Goal: Task Accomplishment & Management: Manage account settings

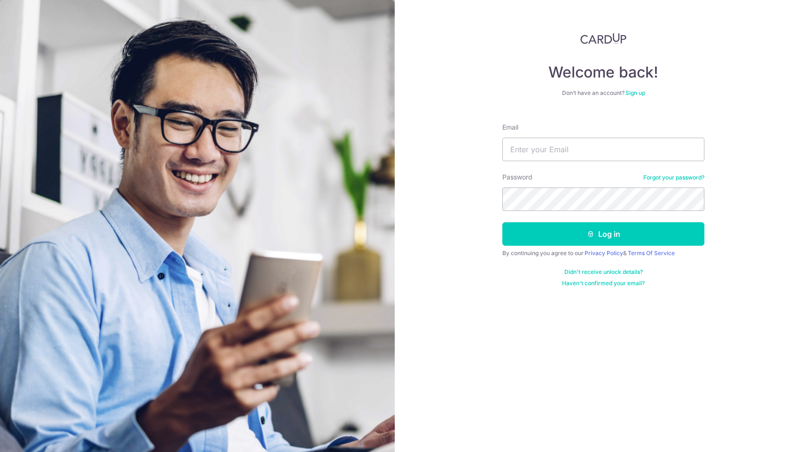
type input "colinssspace@gmail.com"
click at [502, 222] on button "Log in" at bounding box center [603, 233] width 202 height 23
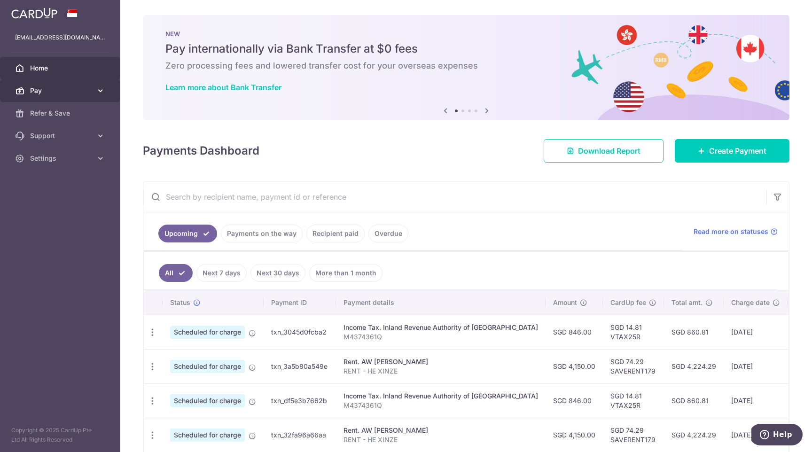
click at [86, 87] on span "Pay" at bounding box center [61, 90] width 62 height 9
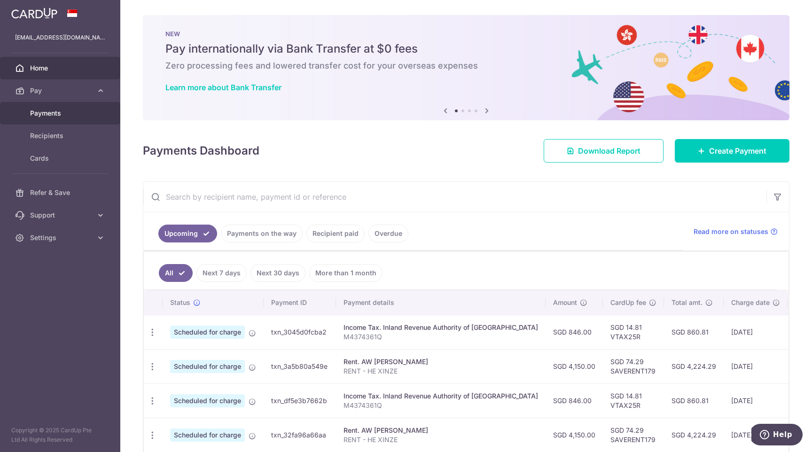
click at [75, 115] on span "Payments" at bounding box center [61, 113] width 62 height 9
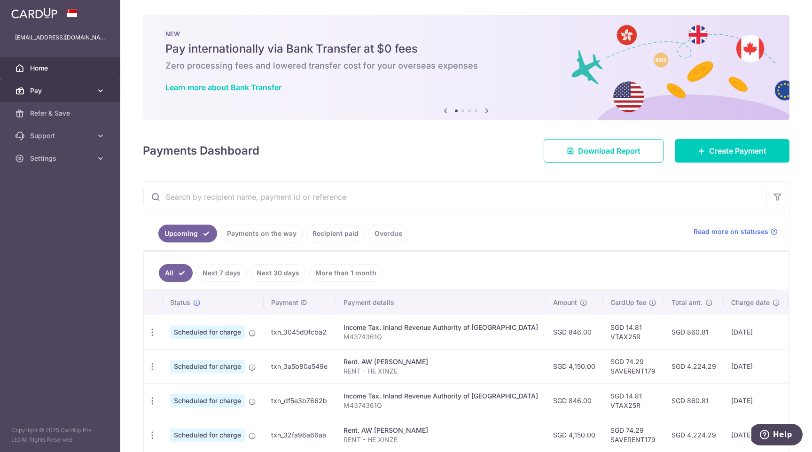
click at [85, 89] on span "Pay" at bounding box center [61, 90] width 62 height 9
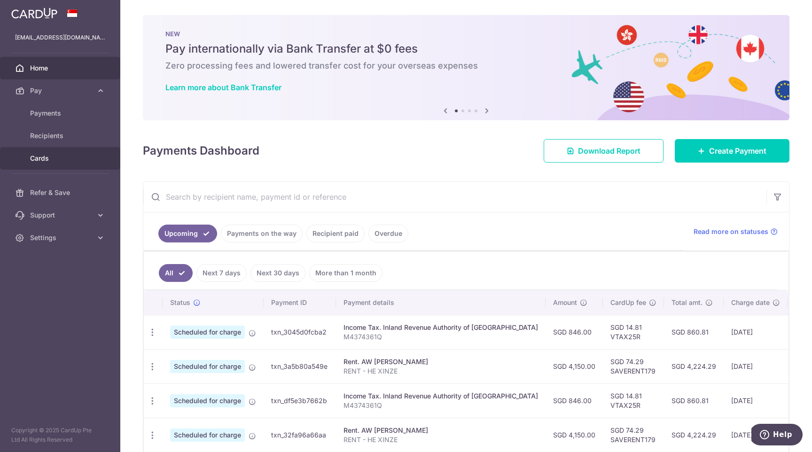
click at [71, 155] on span "Cards" at bounding box center [61, 158] width 62 height 9
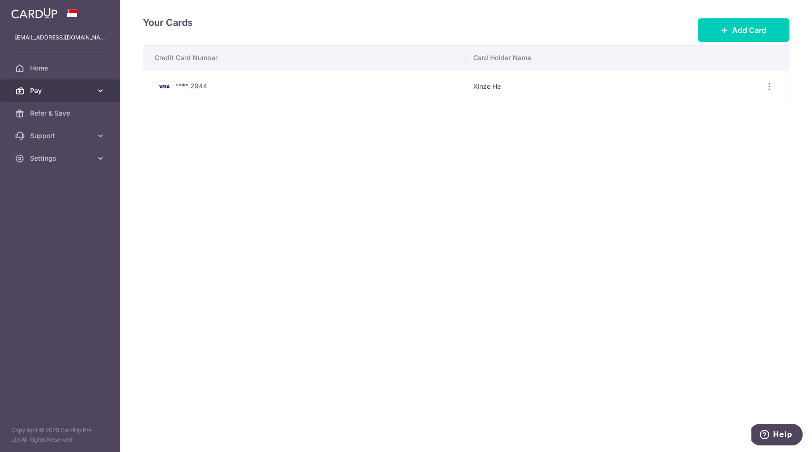
click at [71, 91] on span "Pay" at bounding box center [61, 90] width 62 height 9
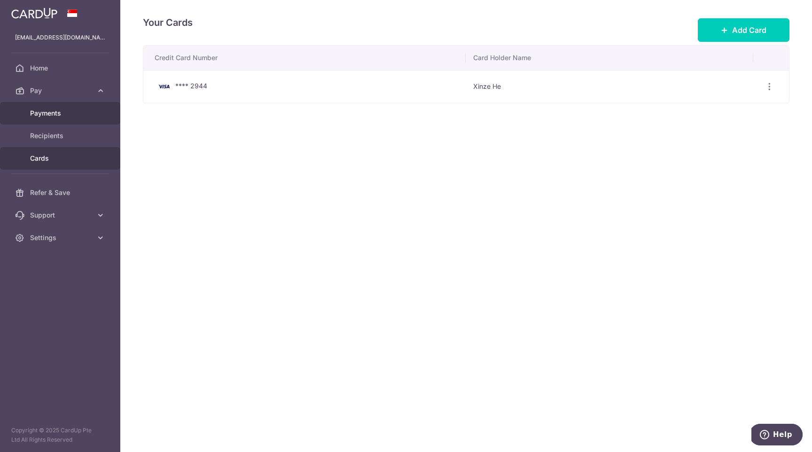
click at [63, 115] on span "Payments" at bounding box center [61, 113] width 62 height 9
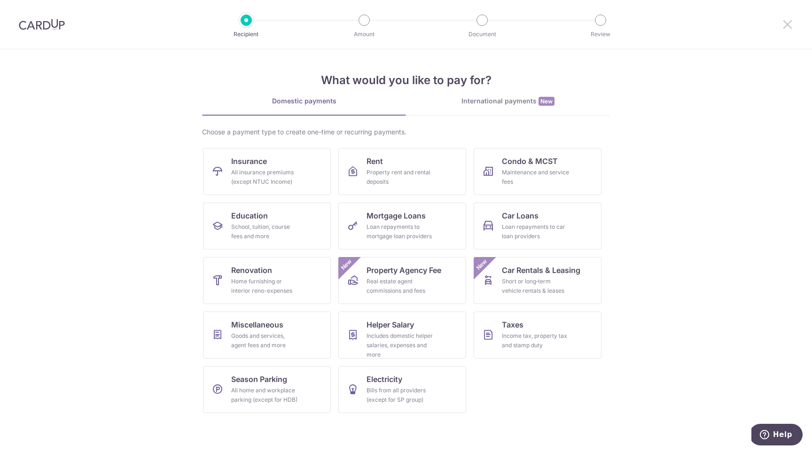
click at [786, 20] on icon at bounding box center [787, 24] width 11 height 12
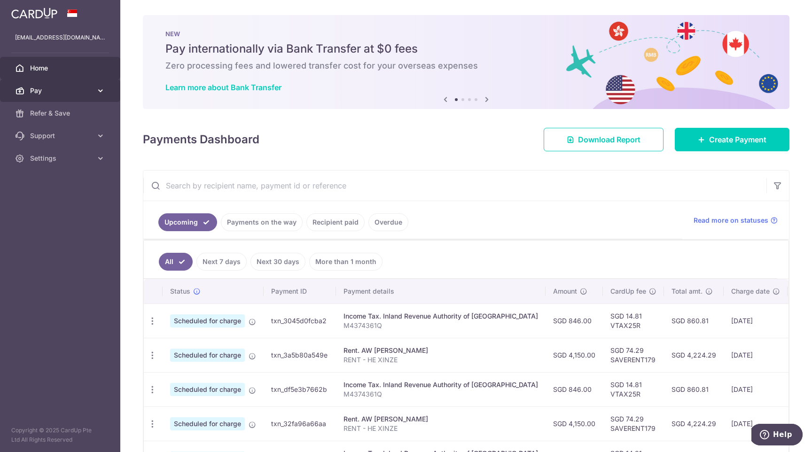
click at [103, 86] on icon at bounding box center [100, 90] width 9 height 9
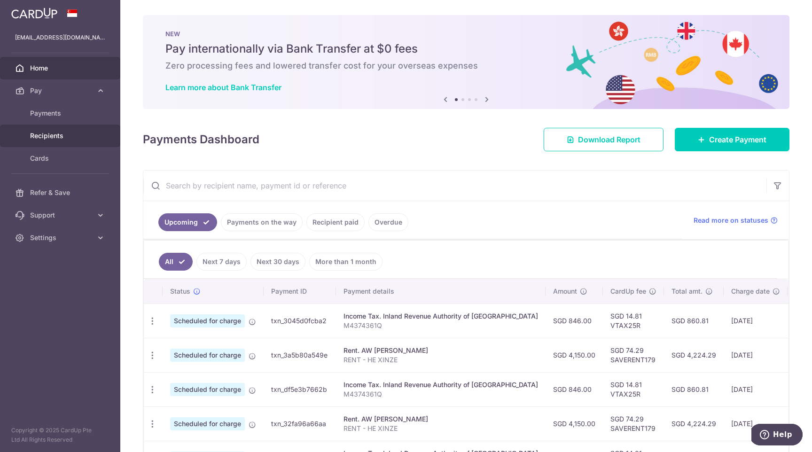
click at [73, 139] on span "Recipients" at bounding box center [61, 135] width 62 height 9
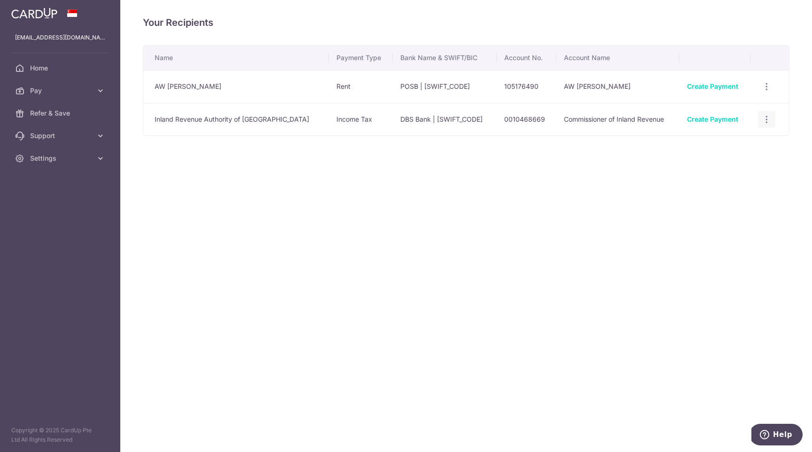
click at [767, 113] on div "View/Edit Linked Payments" at bounding box center [766, 119] width 17 height 17
click at [766, 115] on icon "button" at bounding box center [767, 120] width 10 height 10
click at [764, 91] on div "View/Edit Linked Payments" at bounding box center [766, 86] width 17 height 17
click at [764, 91] on icon "button" at bounding box center [767, 87] width 10 height 10
click at [606, 197] on div "Your Recipients Name Payment Type Bank Name & SWIFT/BIC Account No. Account Nam…" at bounding box center [466, 226] width 692 height 452
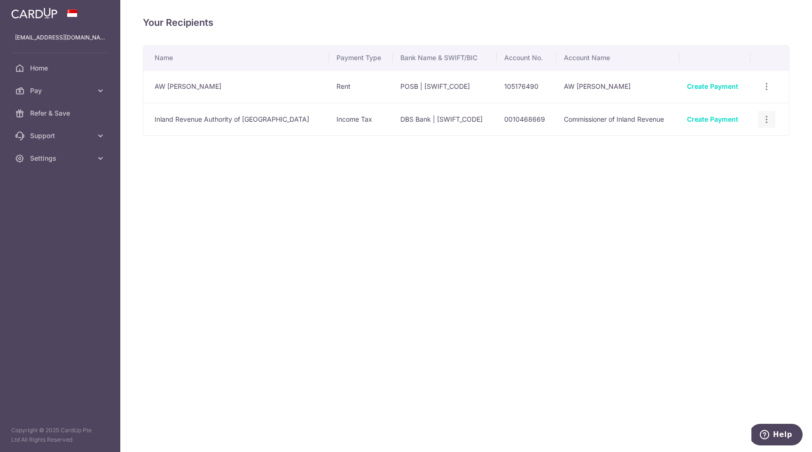
click at [762, 115] on icon "button" at bounding box center [767, 120] width 10 height 10
click at [711, 175] on link "Linked Payments" at bounding box center [726, 167] width 98 height 23
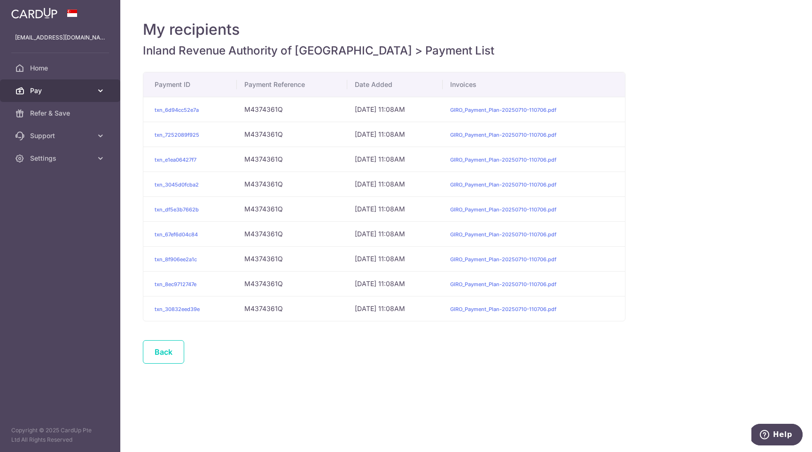
click at [78, 95] on span "Pay" at bounding box center [61, 90] width 62 height 9
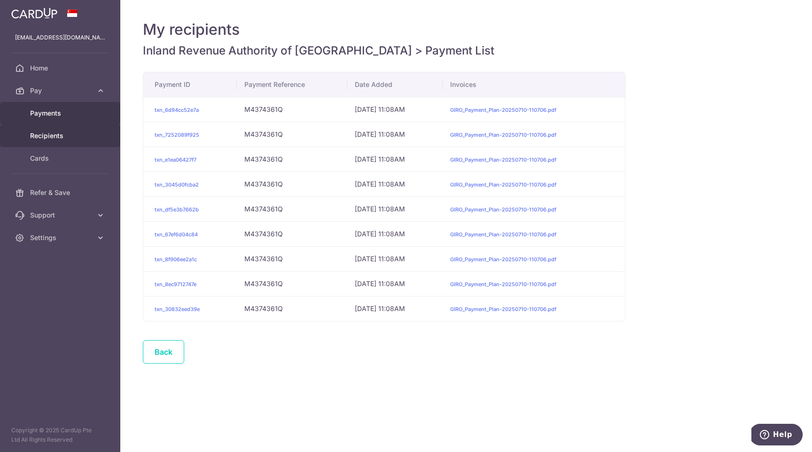
click at [78, 108] on link "Payments" at bounding box center [60, 113] width 120 height 23
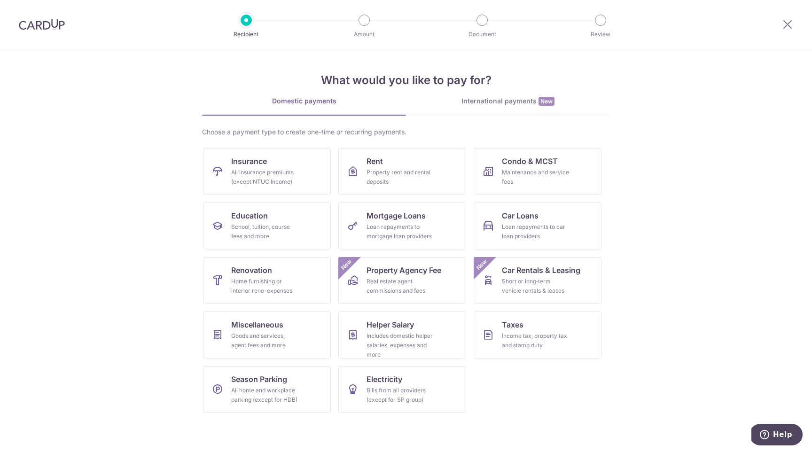
click at [504, 107] on link "International payments New" at bounding box center [508, 105] width 204 height 19
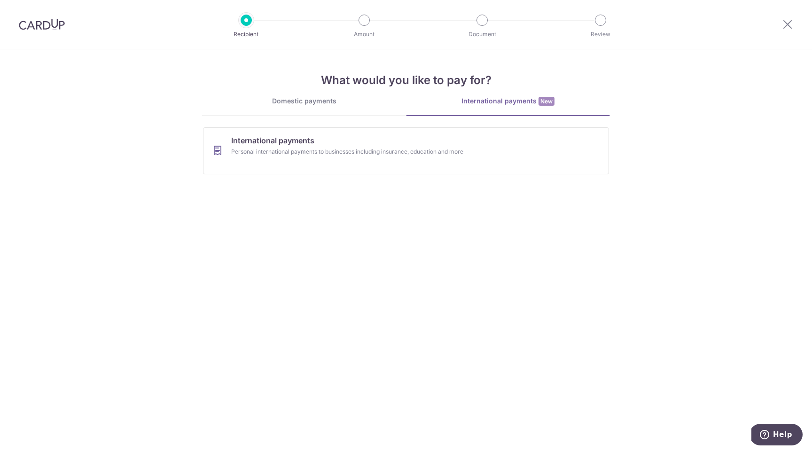
click at [797, 17] on div at bounding box center [787, 24] width 49 height 49
click at [790, 19] on icon at bounding box center [787, 24] width 11 height 12
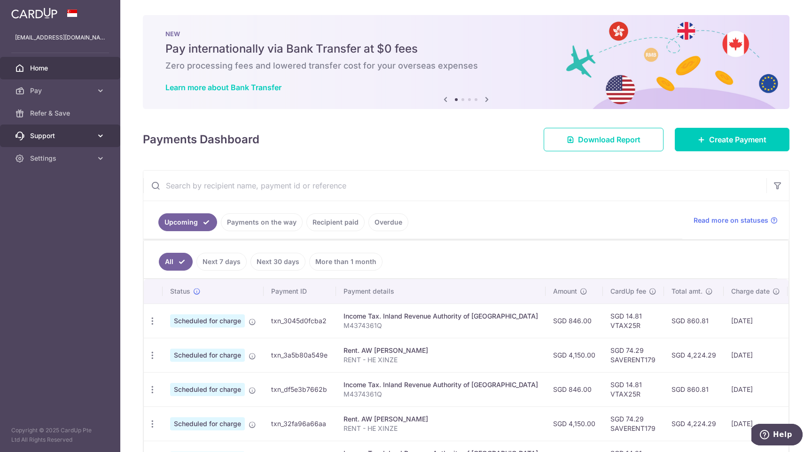
click at [60, 141] on link "Support" at bounding box center [60, 136] width 120 height 23
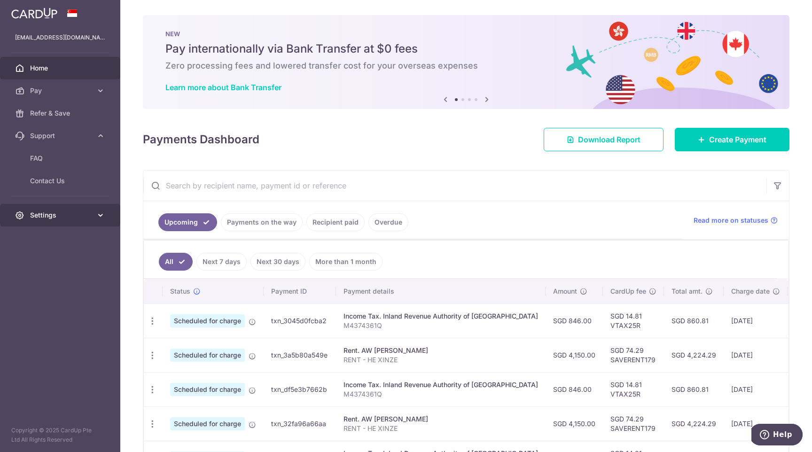
click at [69, 217] on span "Settings" at bounding box center [61, 214] width 62 height 9
click at [62, 242] on span "Account" at bounding box center [61, 237] width 62 height 9
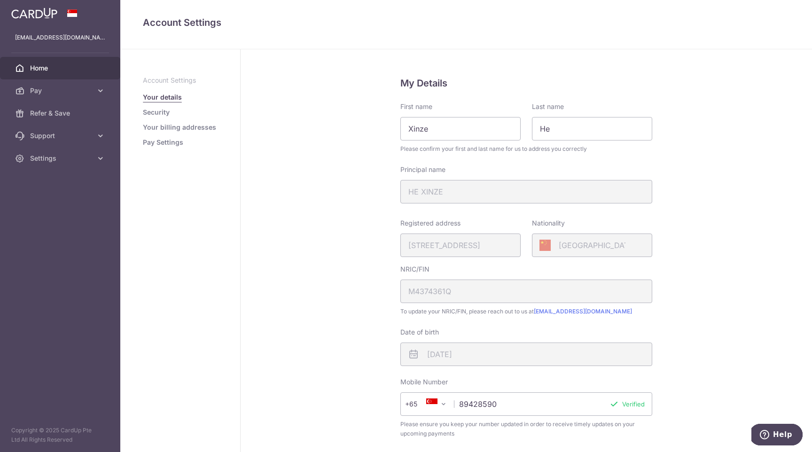
click at [47, 74] on link "Home" at bounding box center [60, 68] width 120 height 23
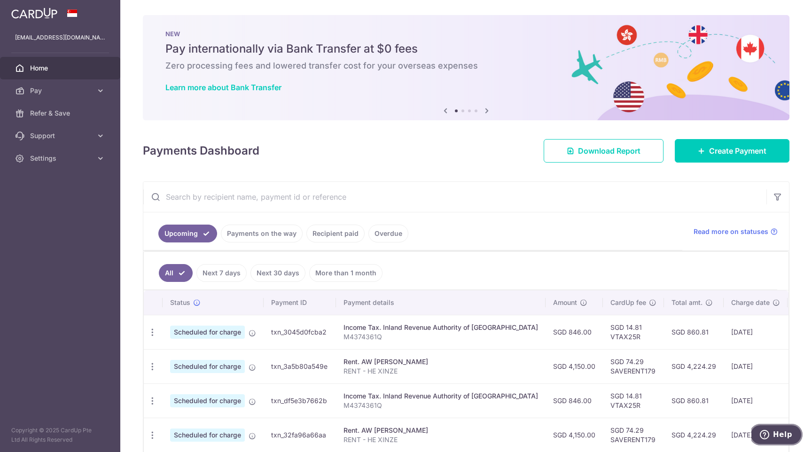
click at [773, 436] on span "Help" at bounding box center [766, 434] width 13 height 9
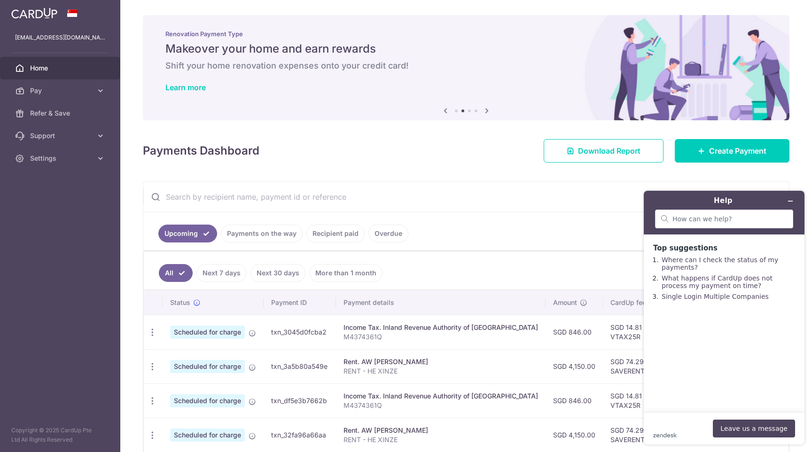
click at [687, 427] on div "zendesk .cls-1{fill:#03363d;} Leave us a message" at bounding box center [724, 429] width 142 height 18
click at [682, 217] on input "search" at bounding box center [729, 219] width 115 height 8
type input "stop payments"
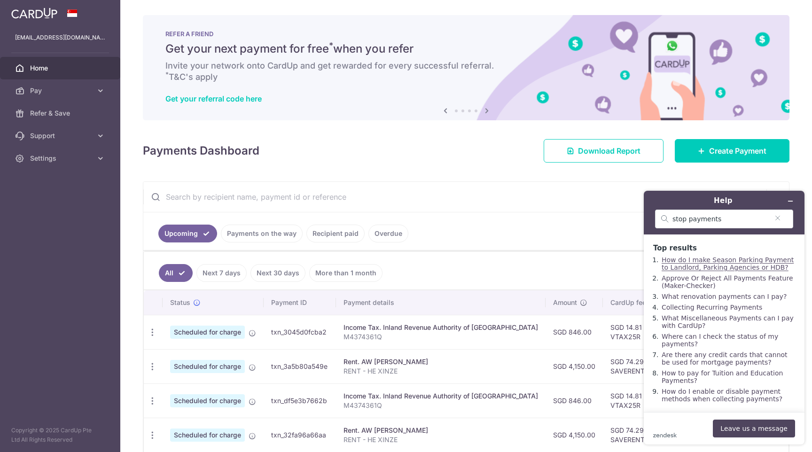
scroll to position [2, 0]
click at [745, 221] on input "stop payments" at bounding box center [720, 219] width 96 height 8
click at [594, 188] on input "text" at bounding box center [454, 197] width 623 height 30
click at [792, 201] on icon "Minimize widget" at bounding box center [790, 201] width 4 height 0
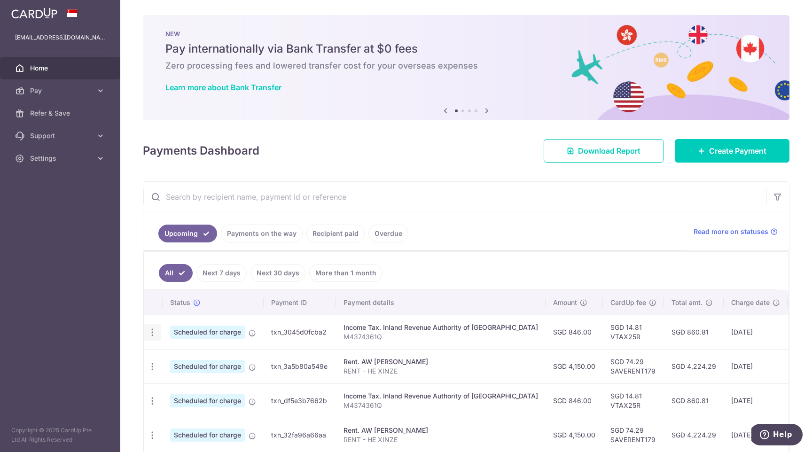
click at [151, 330] on icon "button" at bounding box center [153, 332] width 10 height 10
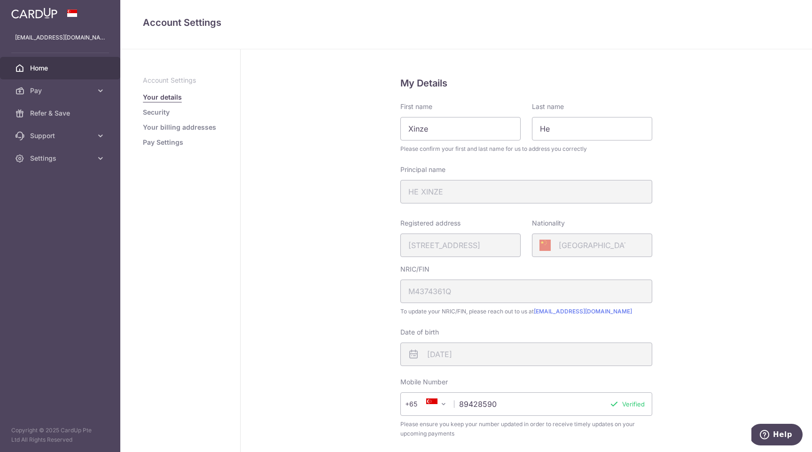
click at [51, 65] on span "Home" at bounding box center [61, 67] width 62 height 9
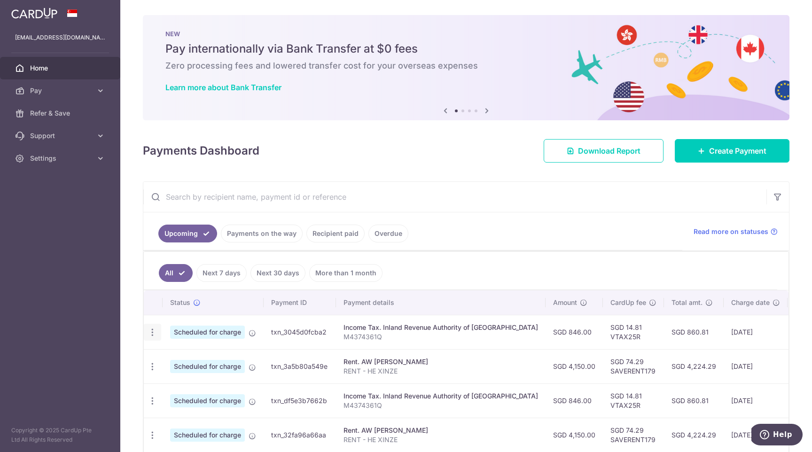
click at [151, 333] on icon "button" at bounding box center [153, 332] width 10 height 10
click at [191, 380] on span "Cancel payment" at bounding box center [202, 380] width 63 height 11
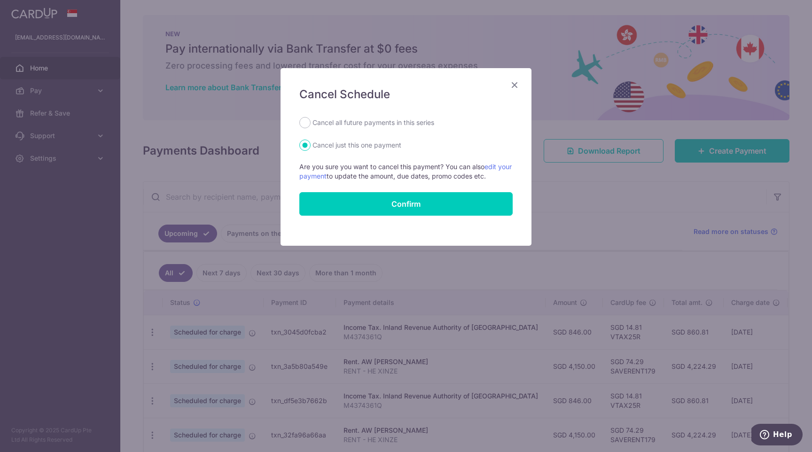
click at [400, 124] on label "Cancel all future payments in this series" at bounding box center [373, 122] width 122 height 11
click at [311, 124] on input "Cancel all future payments in this series" at bounding box center [304, 122] width 11 height 11
radio input "true"
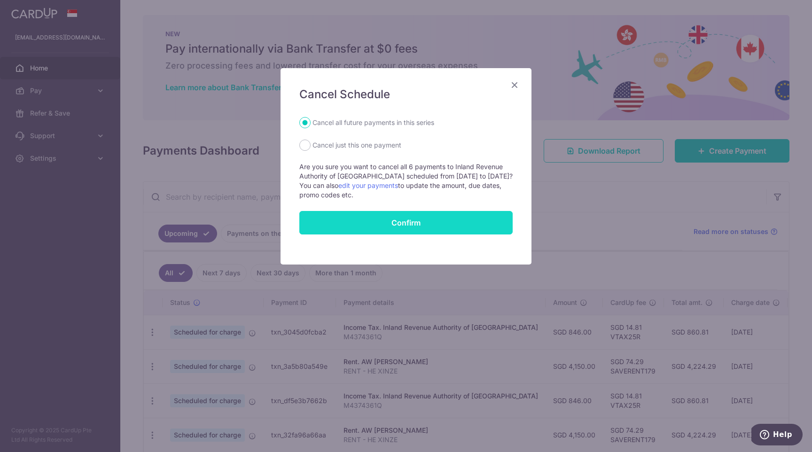
click at [413, 221] on button "Confirm" at bounding box center [405, 222] width 213 height 23
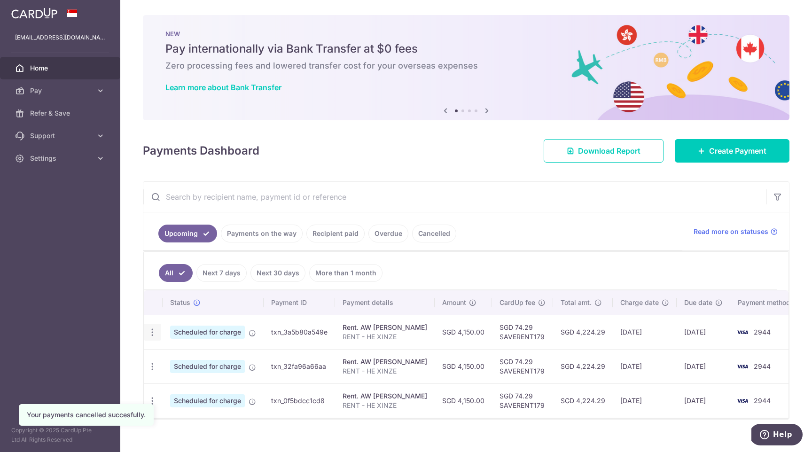
click at [148, 333] on icon "button" at bounding box center [153, 332] width 10 height 10
click at [192, 378] on span "Cancel payment" at bounding box center [202, 380] width 63 height 11
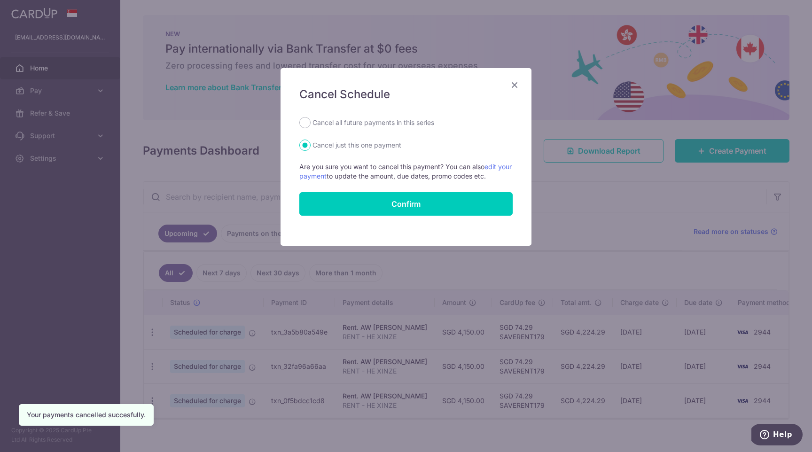
click at [409, 122] on label "Cancel all future payments in this series" at bounding box center [373, 122] width 122 height 11
click at [311, 122] on input "Cancel all future payments in this series" at bounding box center [304, 122] width 11 height 11
radio input "true"
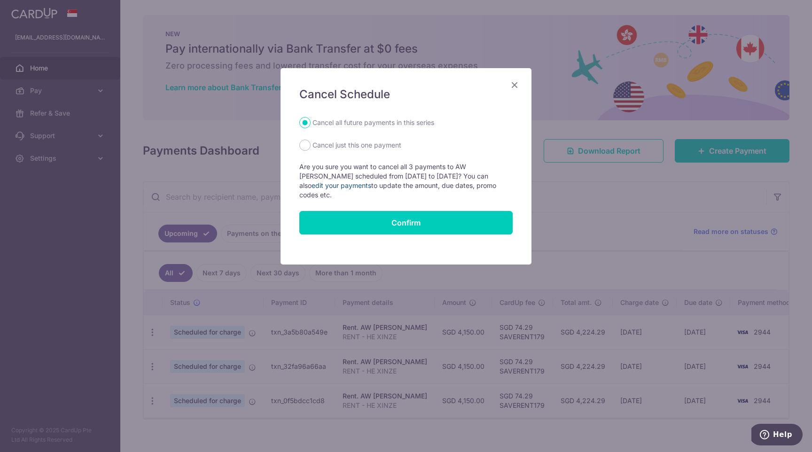
click at [371, 181] on link "edit your payments" at bounding box center [342, 185] width 60 height 8
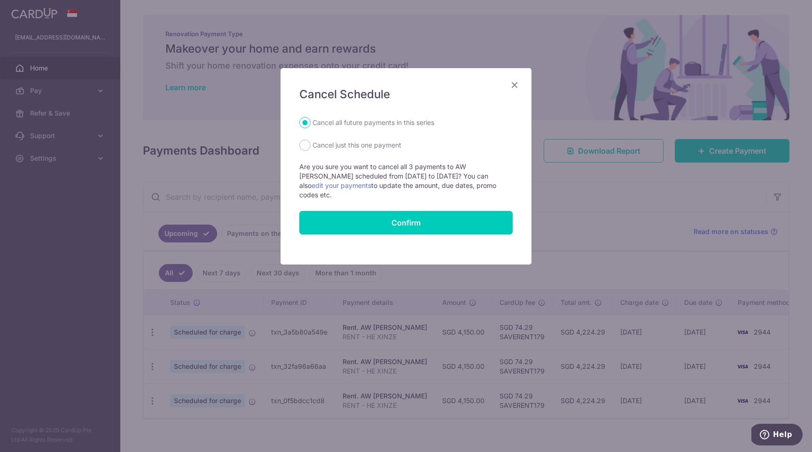
click at [517, 86] on icon "Close" at bounding box center [514, 85] width 11 height 12
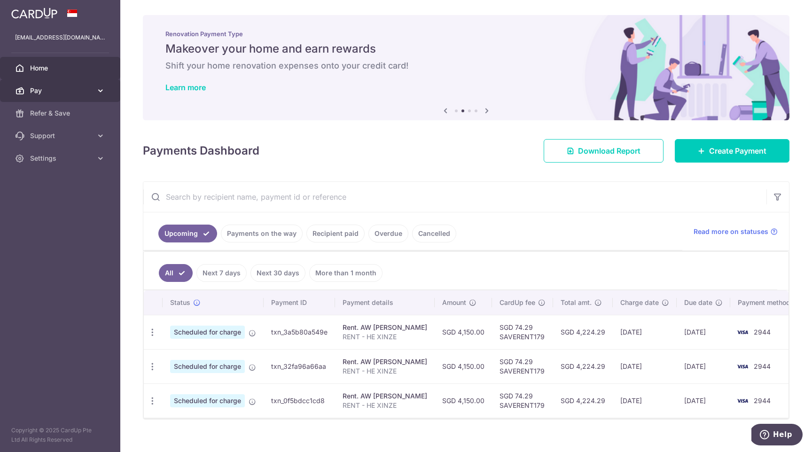
click at [60, 97] on link "Pay" at bounding box center [60, 90] width 120 height 23
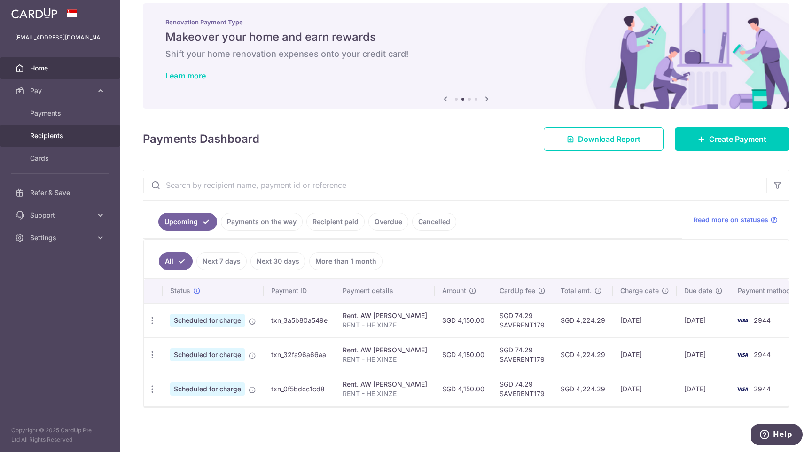
click at [59, 129] on link "Recipients" at bounding box center [60, 136] width 120 height 23
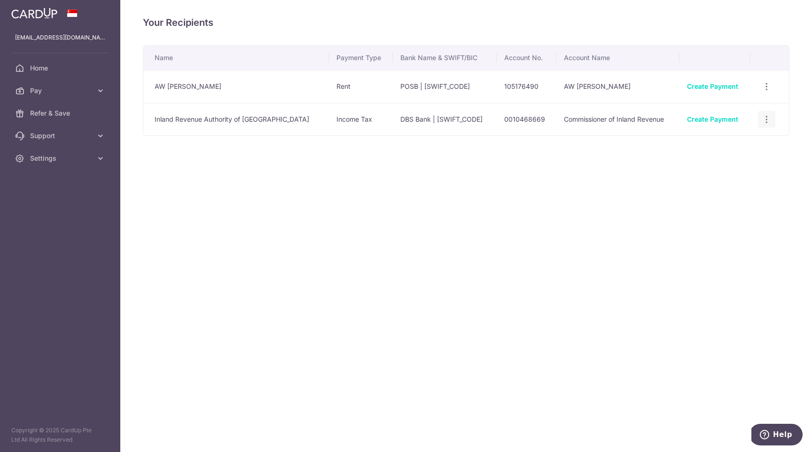
click at [758, 124] on div "View/Edit Linked Payments" at bounding box center [766, 119] width 17 height 17
click at [764, 120] on icon "button" at bounding box center [767, 120] width 10 height 10
click at [761, 93] on div "View/Edit Linked Payments" at bounding box center [766, 86] width 17 height 17
click at [758, 90] on div "View/Edit Linked Payments" at bounding box center [766, 86] width 17 height 17
click at [768, 86] on icon "button" at bounding box center [767, 87] width 10 height 10
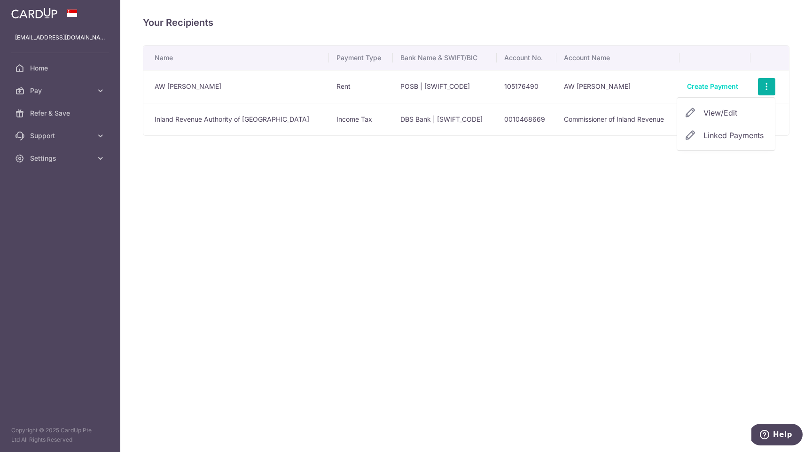
click at [735, 119] on link "View/Edit" at bounding box center [726, 112] width 98 height 23
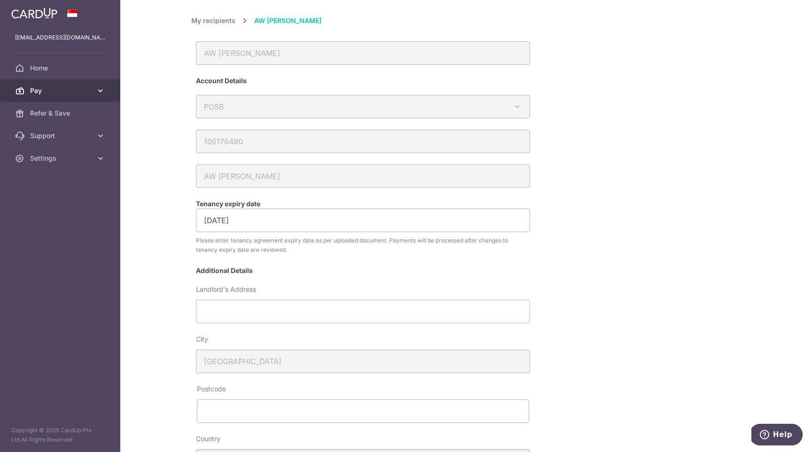
click at [84, 87] on span "Pay" at bounding box center [61, 90] width 62 height 9
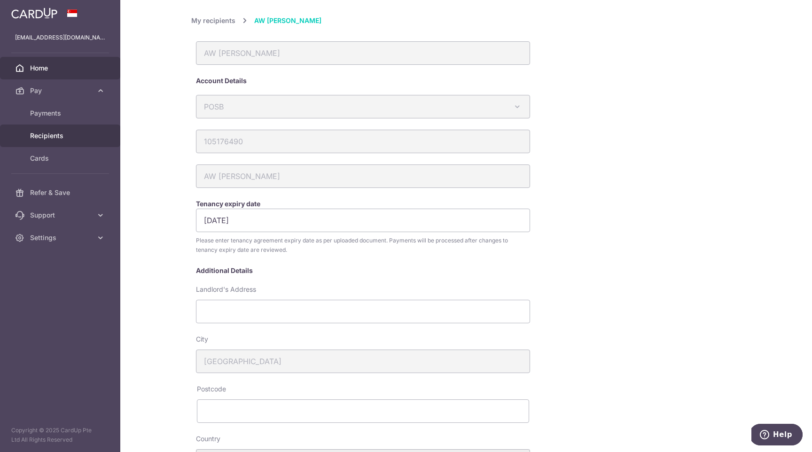
click at [76, 73] on link "Home" at bounding box center [60, 68] width 120 height 23
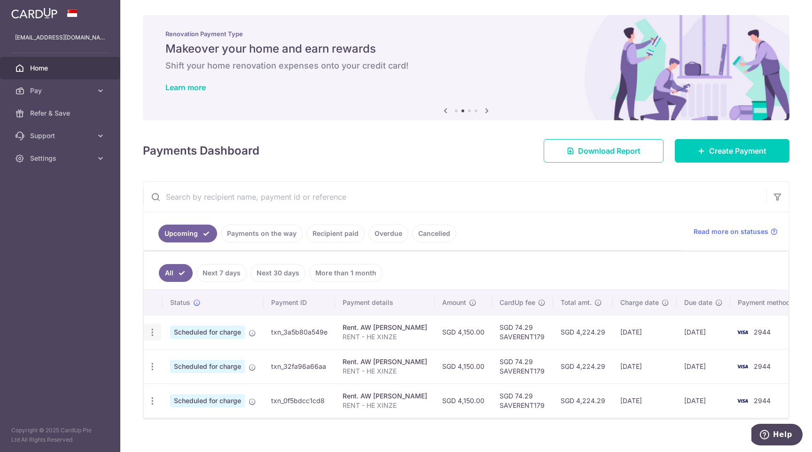
click at [148, 332] on icon "button" at bounding box center [153, 332] width 10 height 10
click at [182, 352] on span "Update payment" at bounding box center [203, 357] width 64 height 11
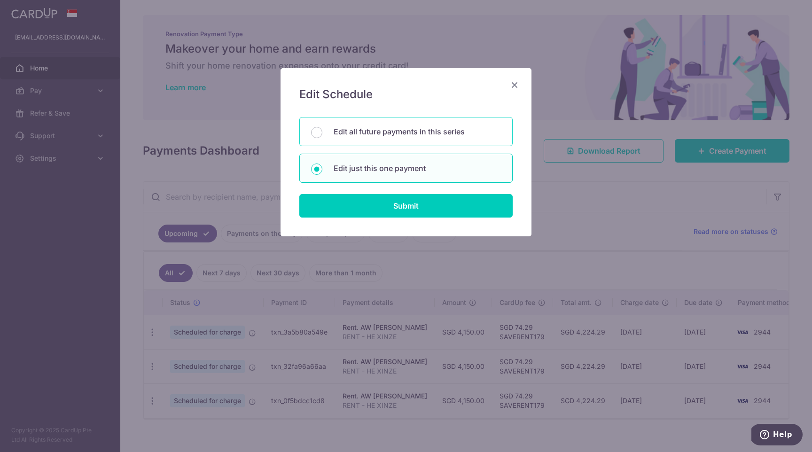
click at [461, 125] on div "Edit all future payments in this series" at bounding box center [405, 131] width 213 height 29
radio input "true"
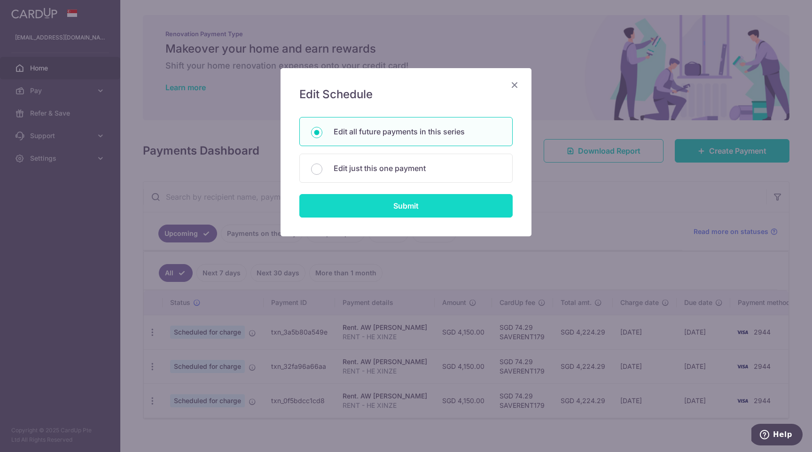
click at [427, 210] on input "Submit" at bounding box center [405, 205] width 213 height 23
radio input "true"
type input "4,150.00"
type input "RENT - HE XINZE"
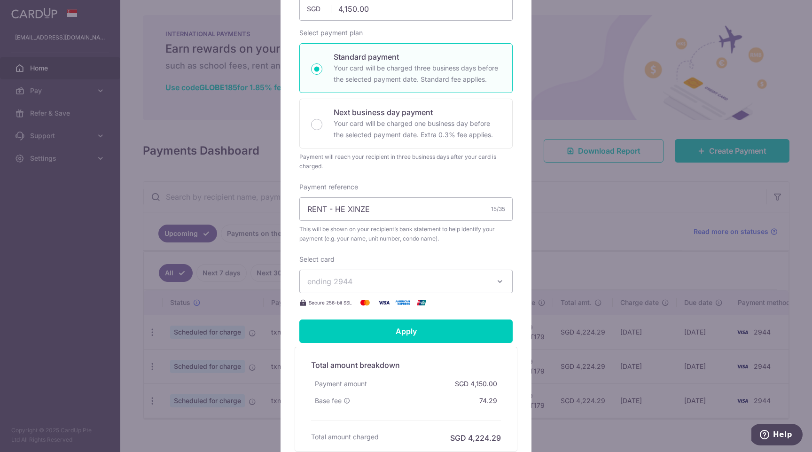
scroll to position [152, 0]
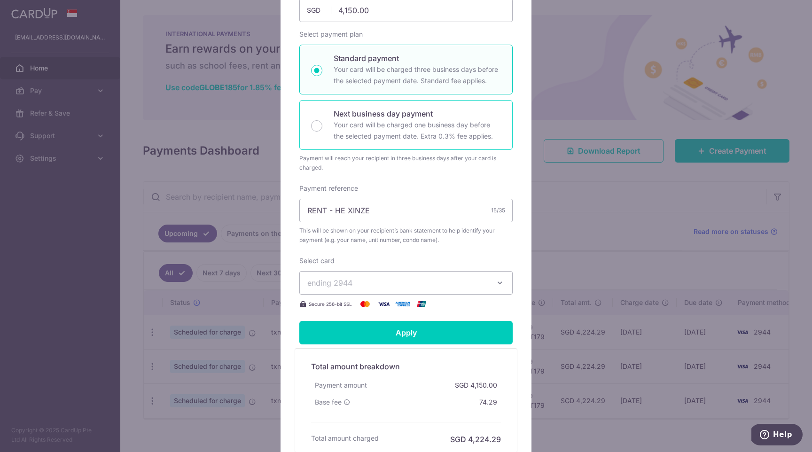
click at [447, 126] on p "Your card will be charged one business day before the selected payment date. Ex…" at bounding box center [417, 130] width 167 height 23
click at [322, 126] on input "Next business day payment Your card will be charged one business day before the…" at bounding box center [316, 125] width 11 height 11
radio input "false"
radio input "true"
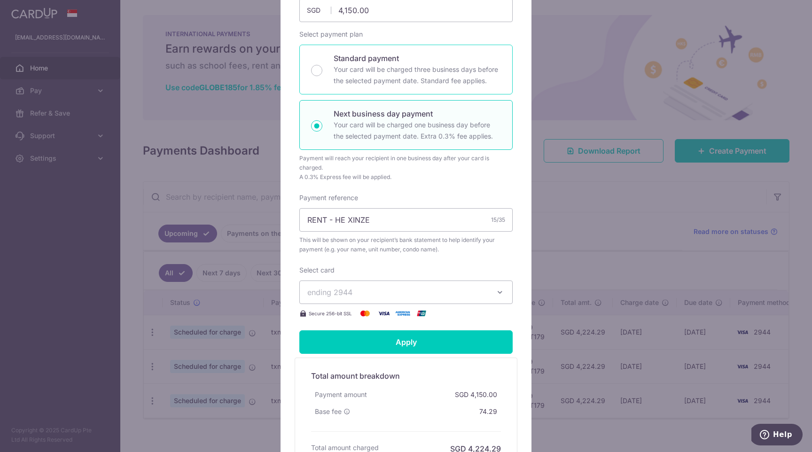
click at [444, 80] on p "Your card will be charged three business days before the selected payment date.…" at bounding box center [417, 75] width 167 height 23
click at [322, 76] on input "Standard payment Your card will be charged three business days before the selec…" at bounding box center [316, 70] width 11 height 11
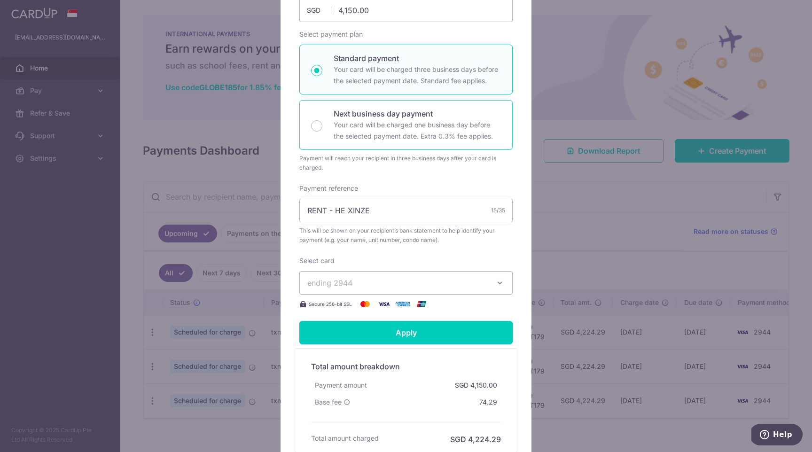
click at [444, 105] on div "Next business day payment Your card will be charged one business day before the…" at bounding box center [405, 125] width 213 height 50
radio input "false"
radio input "true"
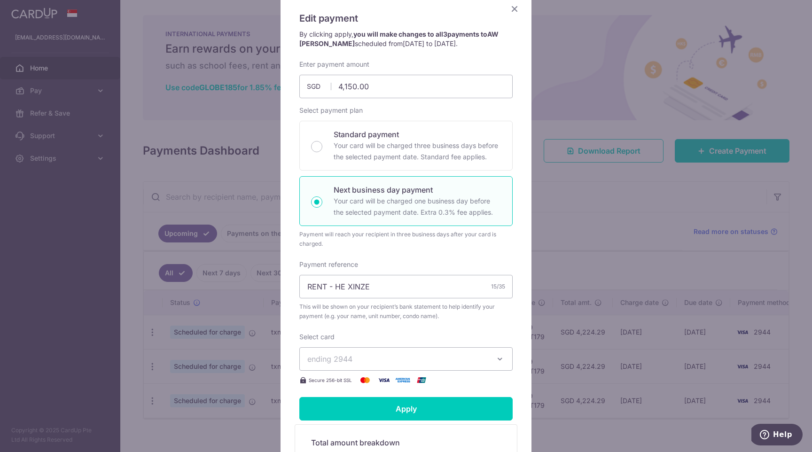
scroll to position [0, 0]
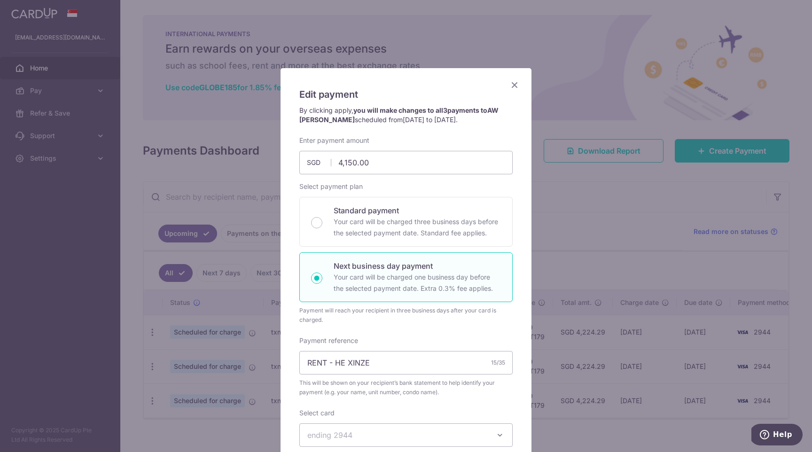
click at [514, 85] on icon "Close" at bounding box center [514, 85] width 11 height 12
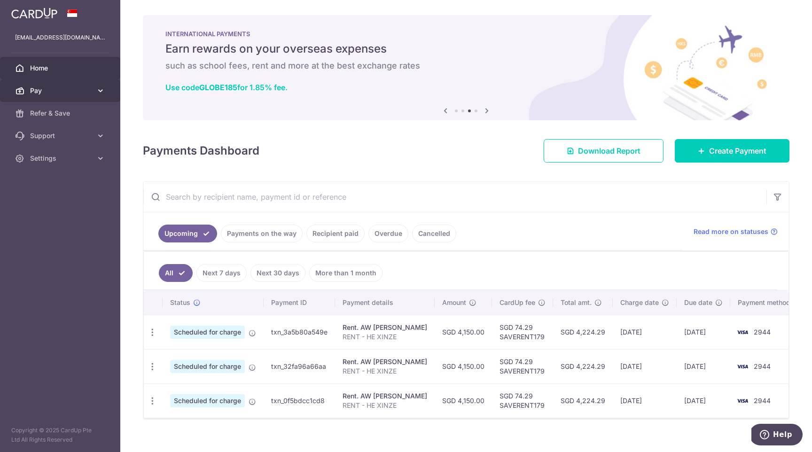
click at [59, 83] on link "Pay" at bounding box center [60, 90] width 120 height 23
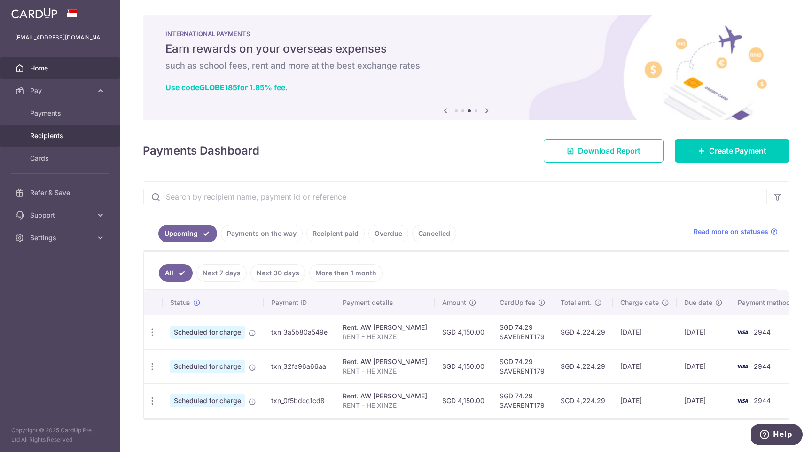
click at [70, 144] on link "Recipients" at bounding box center [60, 136] width 120 height 23
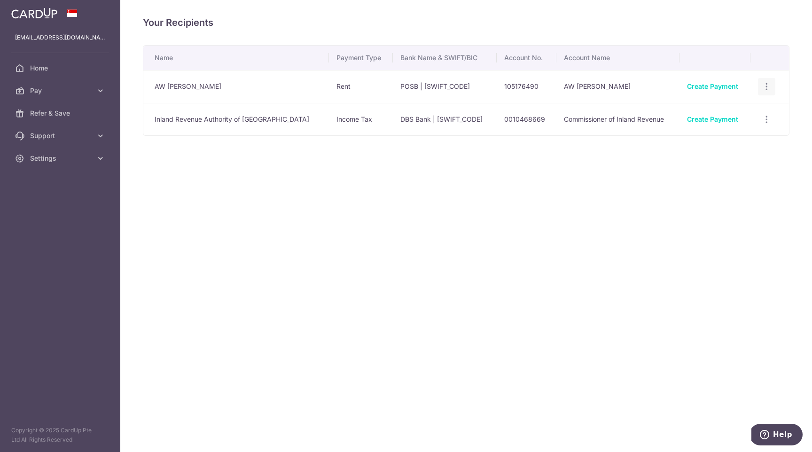
click at [767, 84] on icon "button" at bounding box center [767, 87] width 10 height 10
click at [746, 116] on span "View/Edit" at bounding box center [735, 112] width 64 height 11
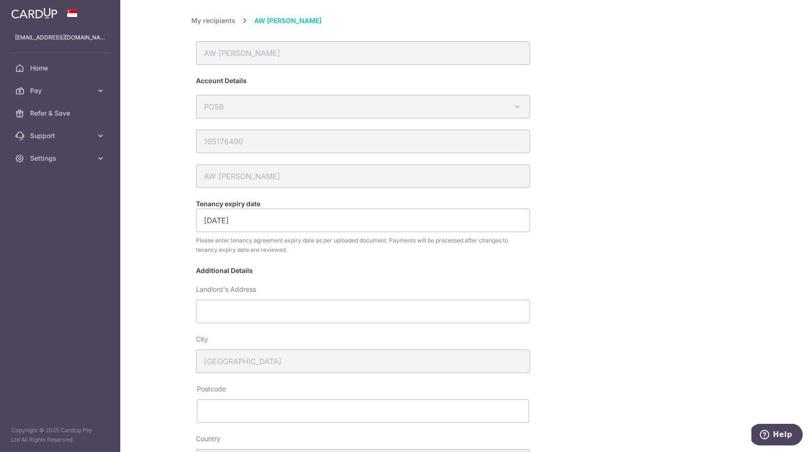
scroll to position [226, 0]
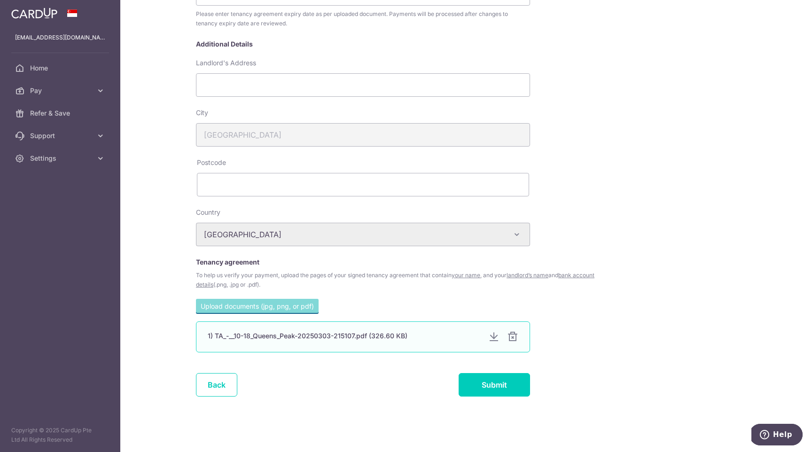
click at [492, 335] on div at bounding box center [493, 336] width 11 height 11
click at [203, 387] on link "Back" at bounding box center [216, 384] width 41 height 23
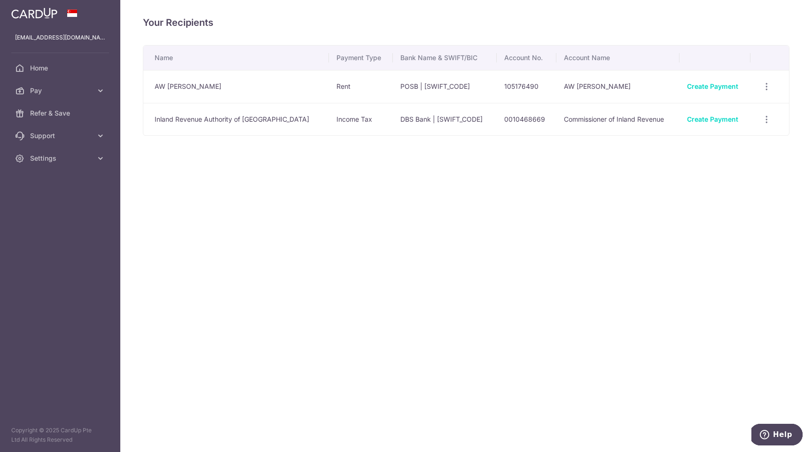
click at [541, 291] on div "Your Recipients Name Payment Type Bank Name & SWIFT/BIC Account No. Account Nam…" at bounding box center [466, 226] width 692 height 452
click at [82, 72] on span "Home" at bounding box center [61, 67] width 62 height 9
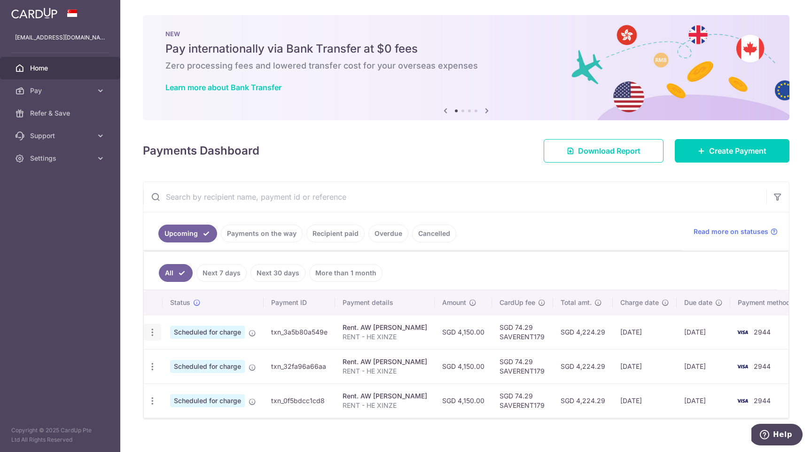
click at [151, 338] on div "Update payment Cancel payment" at bounding box center [152, 332] width 17 height 17
click at [150, 331] on icon "button" at bounding box center [153, 332] width 10 height 10
click at [185, 376] on span "Cancel payment" at bounding box center [202, 380] width 63 height 11
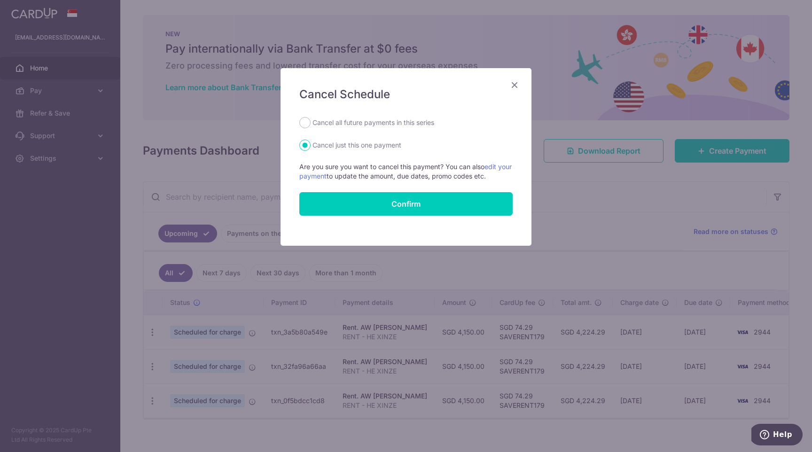
click at [392, 124] on label "Cancel all future payments in this series" at bounding box center [373, 122] width 122 height 11
click at [311, 124] on input "Cancel all future payments in this series" at bounding box center [304, 122] width 11 height 11
radio input "true"
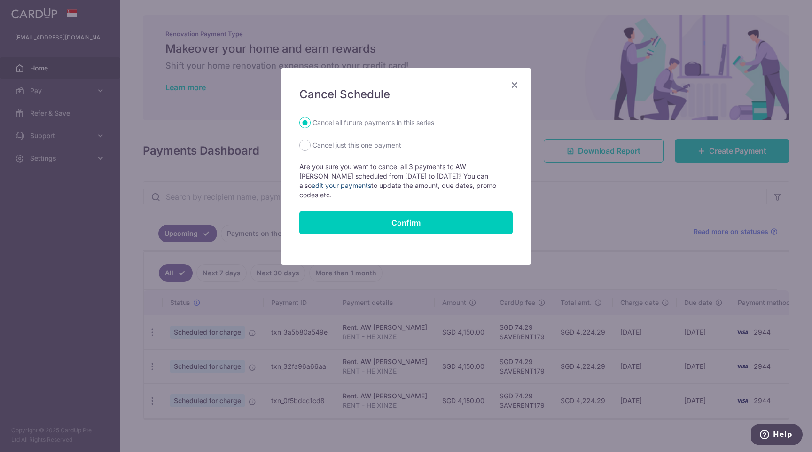
click at [371, 181] on link "edit your payments" at bounding box center [342, 185] width 60 height 8
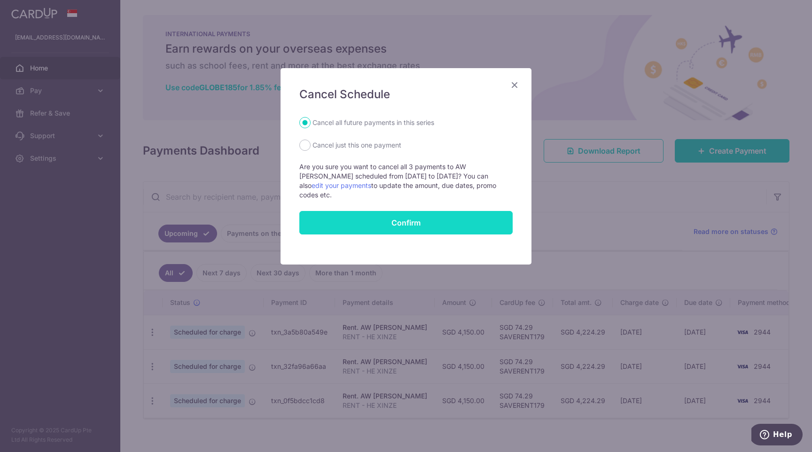
click at [420, 218] on button "Confirm" at bounding box center [405, 222] width 213 height 23
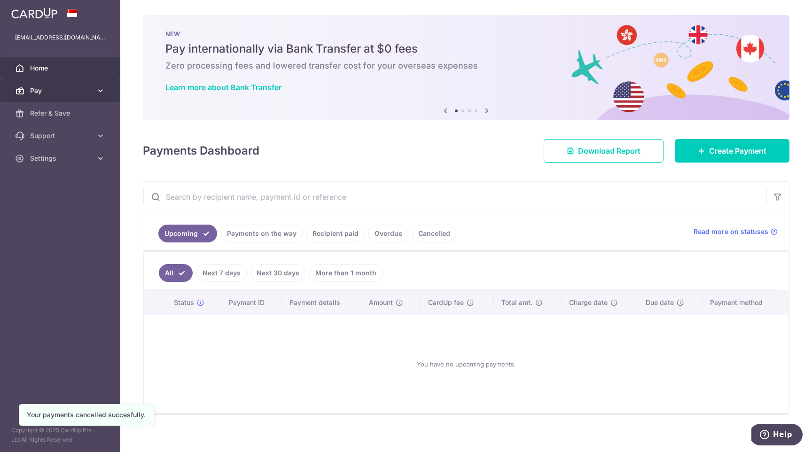
click at [53, 88] on span "Pay" at bounding box center [61, 90] width 62 height 9
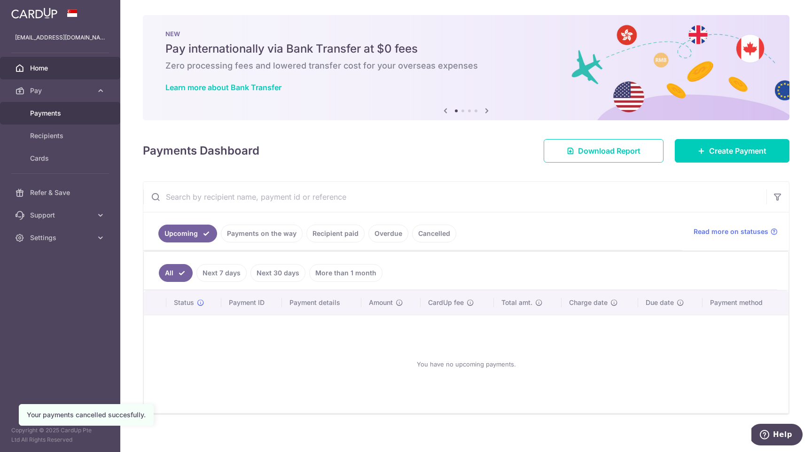
click at [59, 114] on span "Payments" at bounding box center [61, 113] width 62 height 9
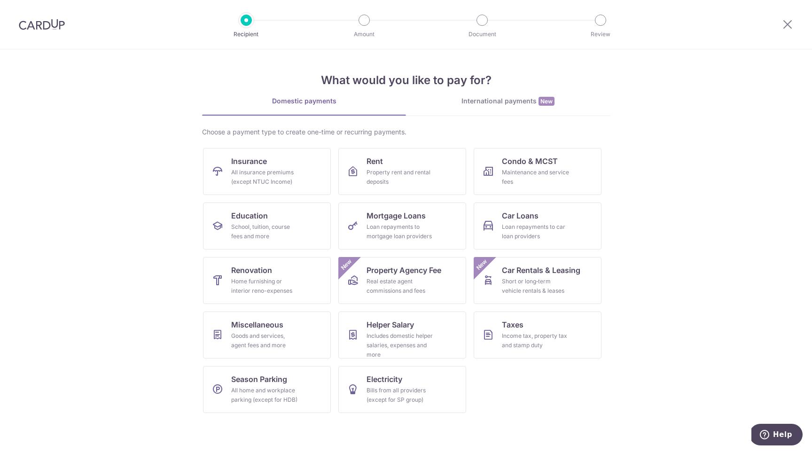
click at [785, 17] on div at bounding box center [787, 24] width 49 height 49
click at [792, 29] on icon at bounding box center [787, 24] width 11 height 12
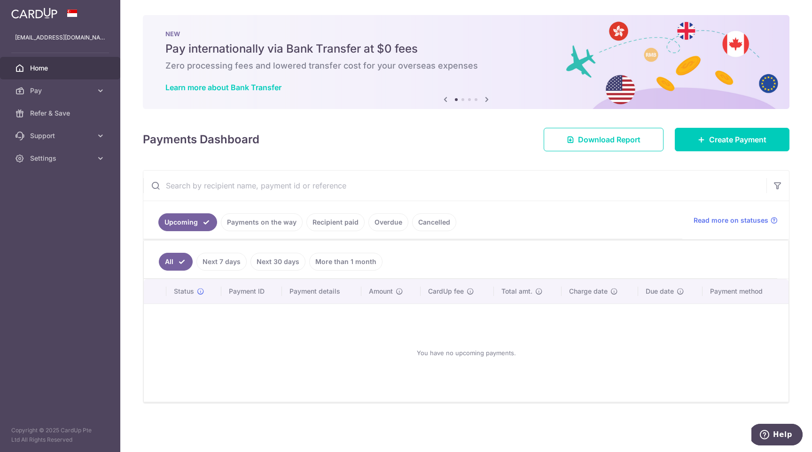
click at [504, 252] on ul "All Next 7 days Next 30 days More than 1 month" at bounding box center [460, 260] width 633 height 38
